Goal: Task Accomplishment & Management: Complete application form

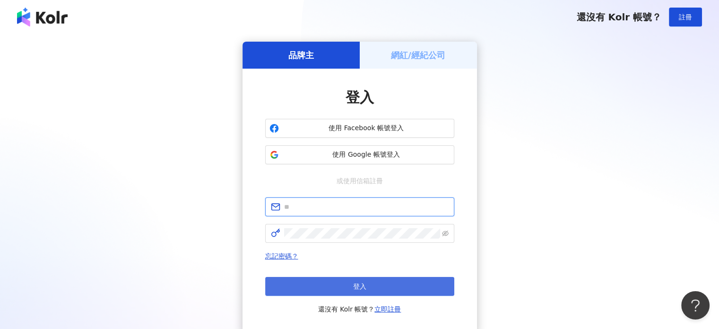
type input "**********"
click at [362, 287] on span "登入" at bounding box center [359, 286] width 13 height 8
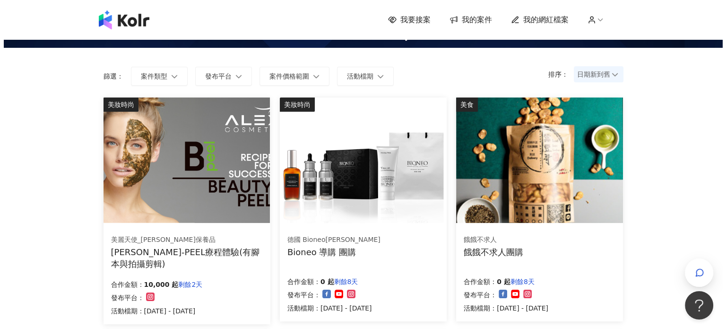
scroll to position [47, 0]
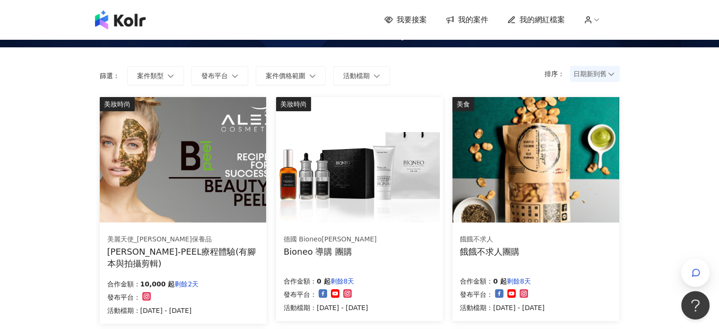
click at [164, 200] on img at bounding box center [183, 159] width 166 height 125
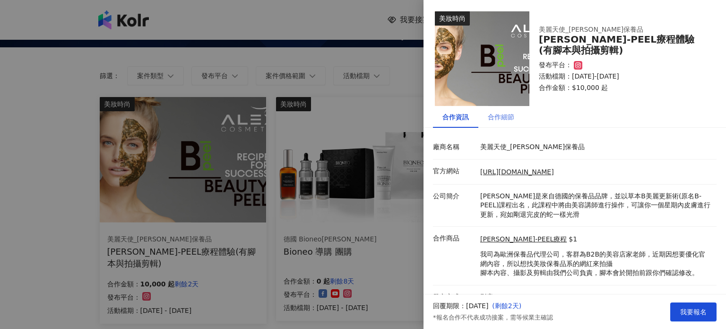
click at [512, 124] on div "合作細節" at bounding box center [500, 117] width 45 height 22
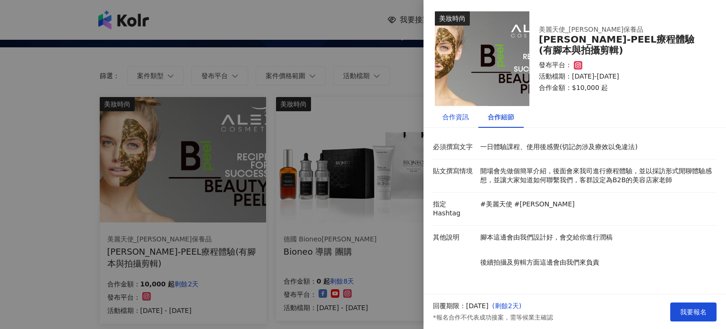
click at [465, 115] on div "合作資訊" at bounding box center [455, 117] width 26 height 10
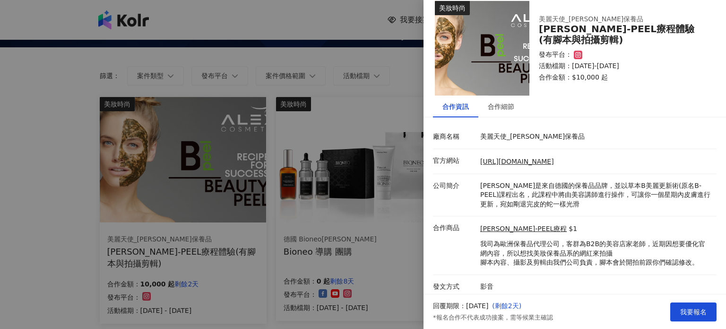
scroll to position [13, 0]
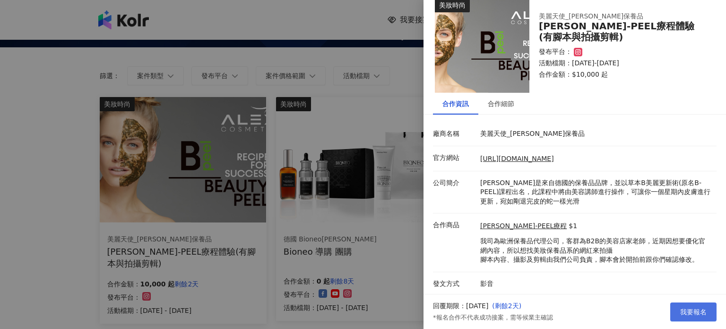
click at [677, 308] on button "我要報名" at bounding box center [693, 311] width 46 height 19
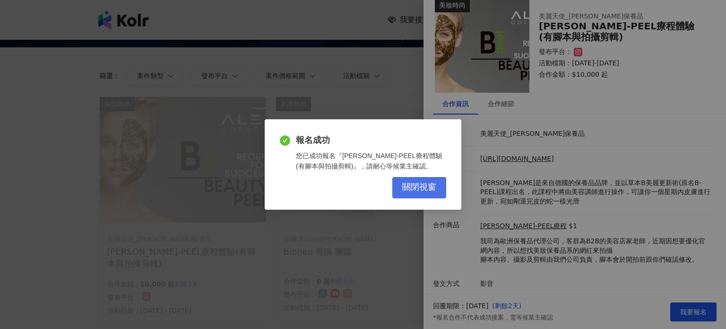
click at [424, 192] on button "關閉視窗" at bounding box center [419, 187] width 54 height 21
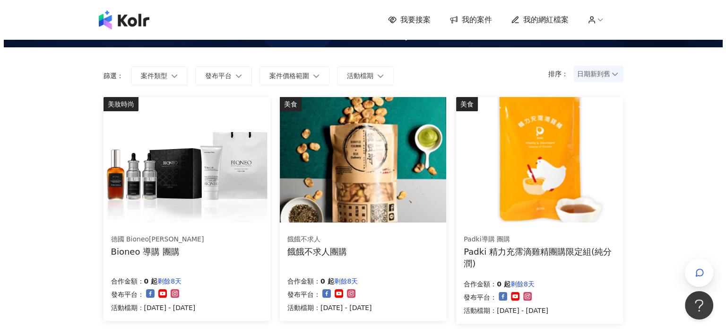
scroll to position [0, 0]
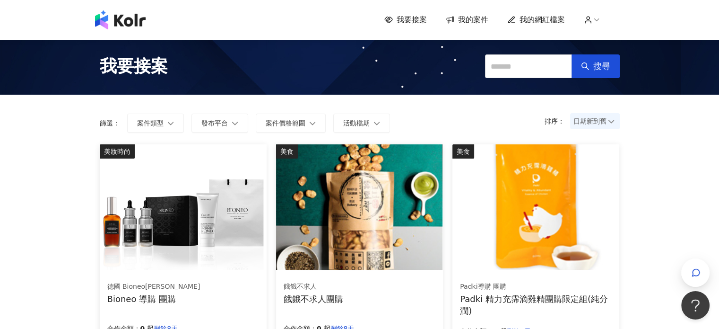
click at [520, 24] on link "我的網紅檔案" at bounding box center [536, 20] width 58 height 10
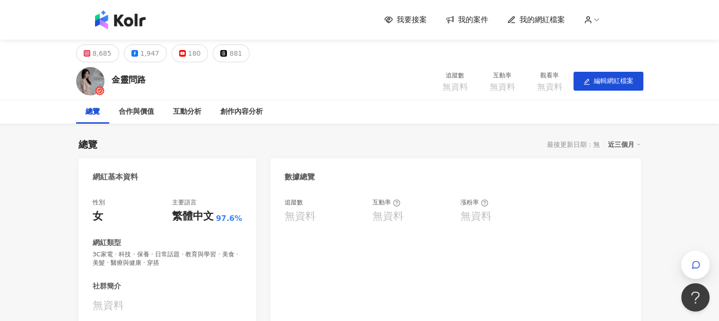
click at [484, 26] on div "我要接案 我的案件 我的網紅檔案" at bounding box center [359, 19] width 539 height 19
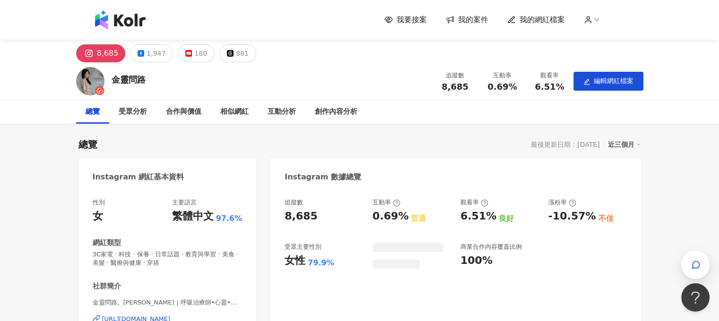
click at [482, 20] on span "我的案件" at bounding box center [473, 20] width 30 height 10
click at [336, 109] on div "創作內容分析" at bounding box center [336, 111] width 43 height 11
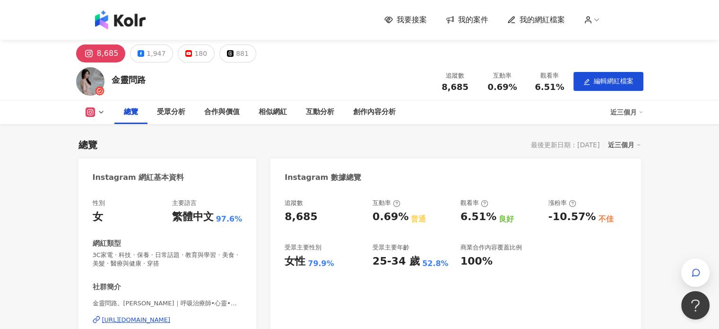
click at [682, 258] on span "button" at bounding box center [695, 272] width 28 height 28
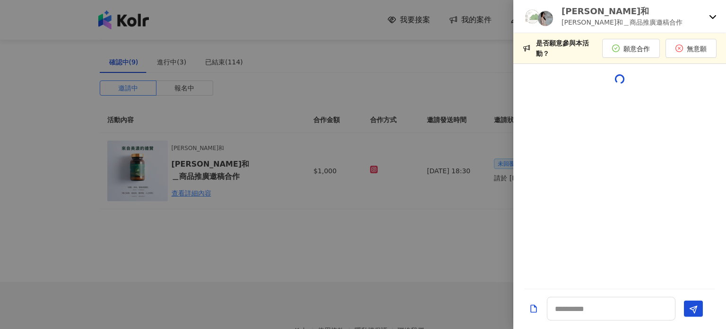
scroll to position [140, 0]
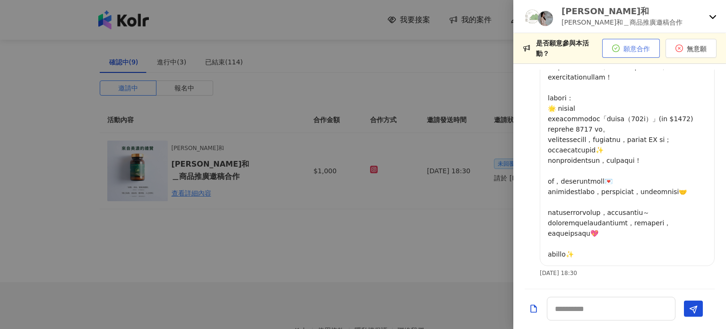
click at [626, 45] on span "願意合作" at bounding box center [637, 49] width 26 height 8
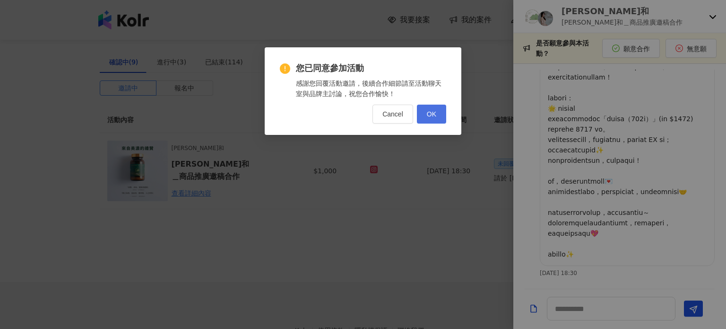
click at [435, 117] on span "OK" at bounding box center [431, 114] width 9 height 8
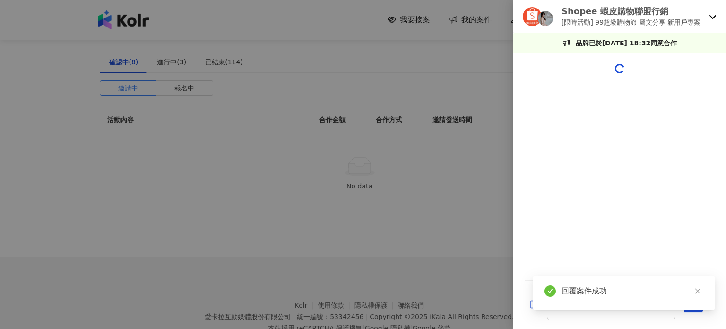
scroll to position [283, 0]
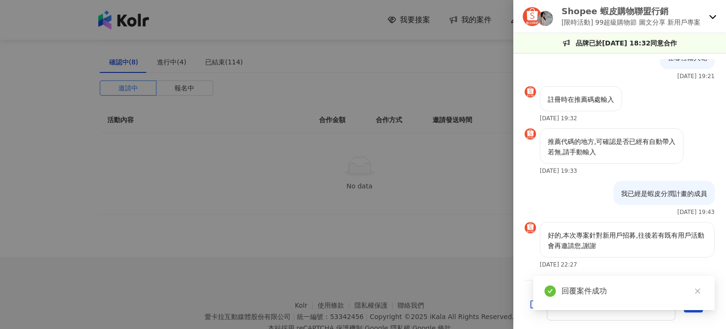
click at [705, 20] on div "Shopee 蝦皮購物聯盟行銷 [限時活動] 99超級購物節 圖文分享 新用戶專案" at bounding box center [619, 16] width 213 height 33
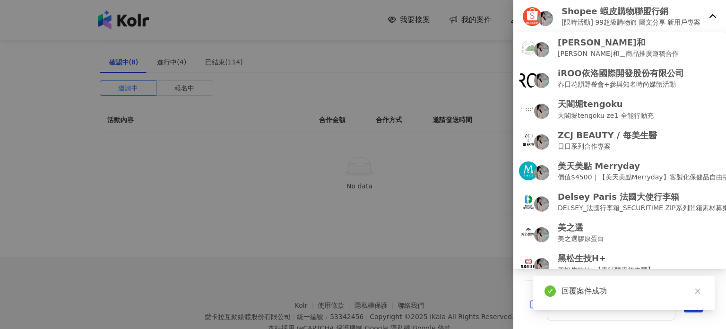
click at [711, 16] on icon at bounding box center [713, 16] width 7 height 4
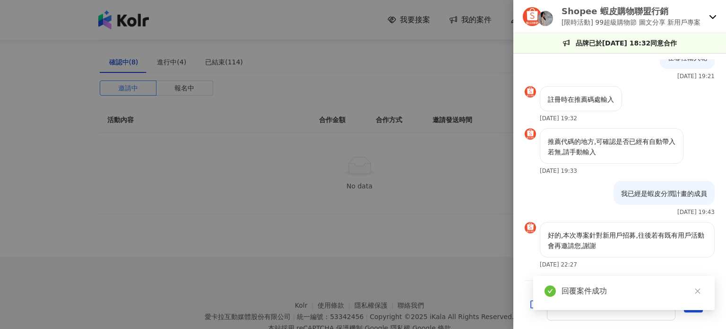
click at [711, 16] on icon at bounding box center [713, 17] width 8 height 8
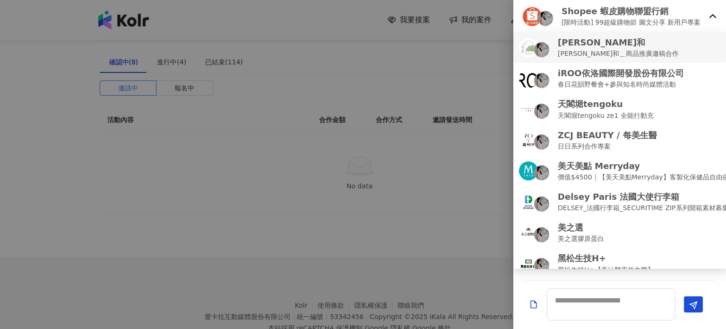
click at [620, 52] on p "[PERSON_NAME]和＿商品推廣邀稿合作" at bounding box center [618, 53] width 121 height 10
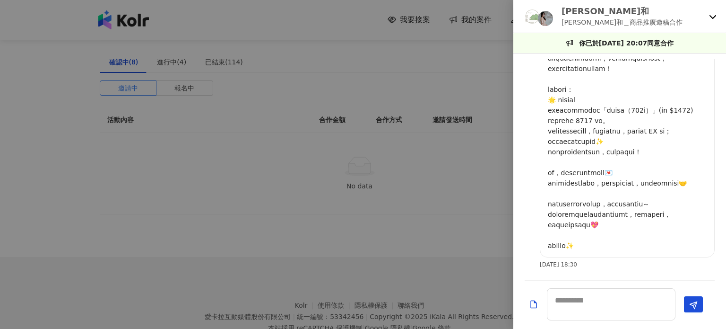
scroll to position [91, 0]
drag, startPoint x: 632, startPoint y: 118, endPoint x: 667, endPoint y: 115, distance: 35.1
click at [667, 115] on p at bounding box center [627, 121] width 159 height 260
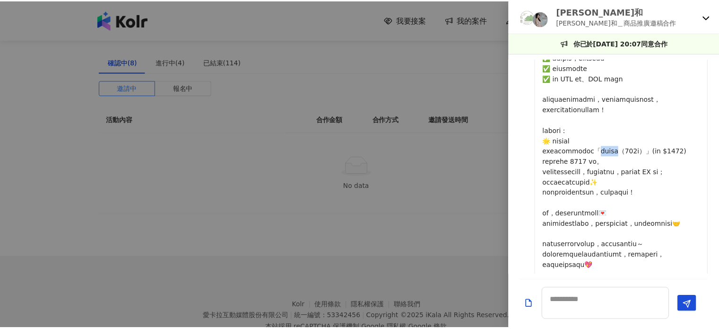
scroll to position [0, 0]
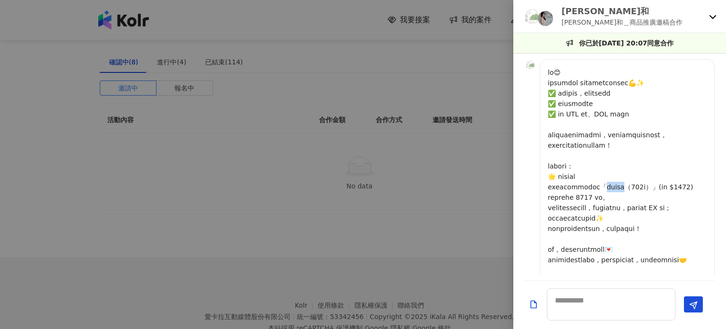
copy p "魚精（15"
click at [494, 74] on div at bounding box center [363, 164] width 726 height 329
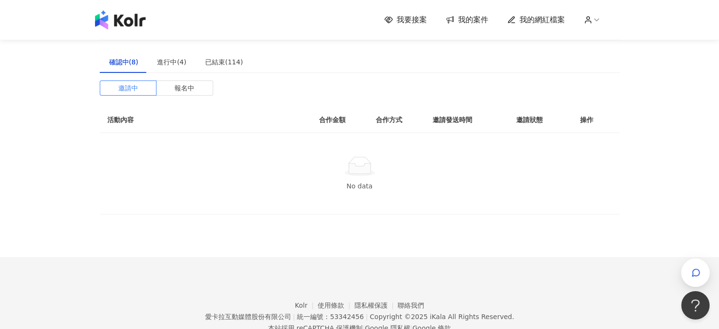
click at [123, 27] on img at bounding box center [120, 19] width 51 height 19
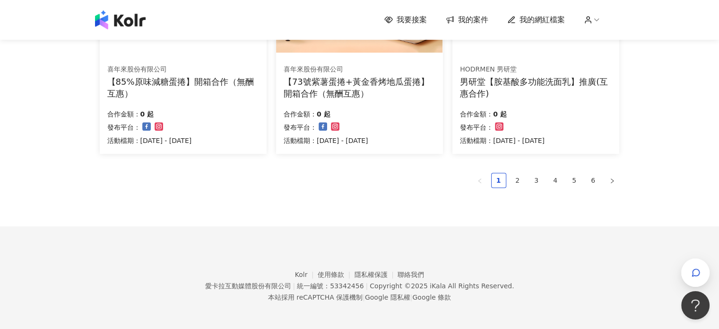
scroll to position [686, 0]
